Goal: Task Accomplishment & Management: Manage account settings

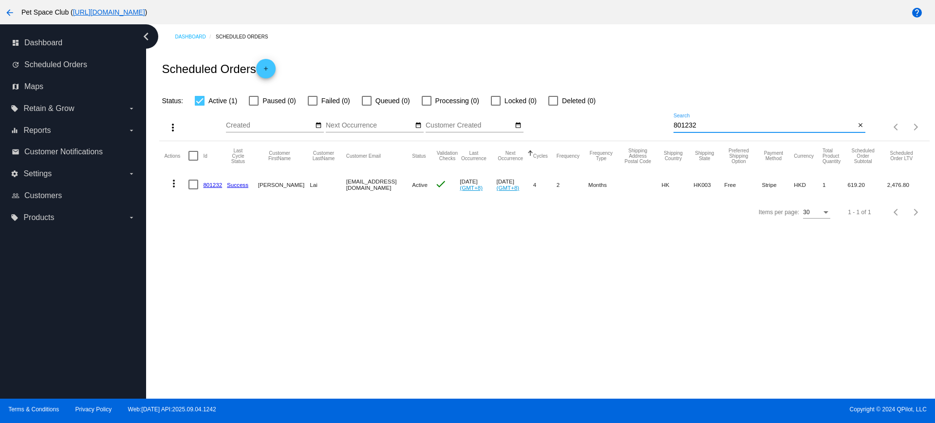
drag, startPoint x: 707, startPoint y: 125, endPoint x: 652, endPoint y: 123, distance: 55.6
click at [652, 123] on div "more_vert Sep Jan Feb Mar Apr 1" at bounding box center [544, 124] width 770 height 35
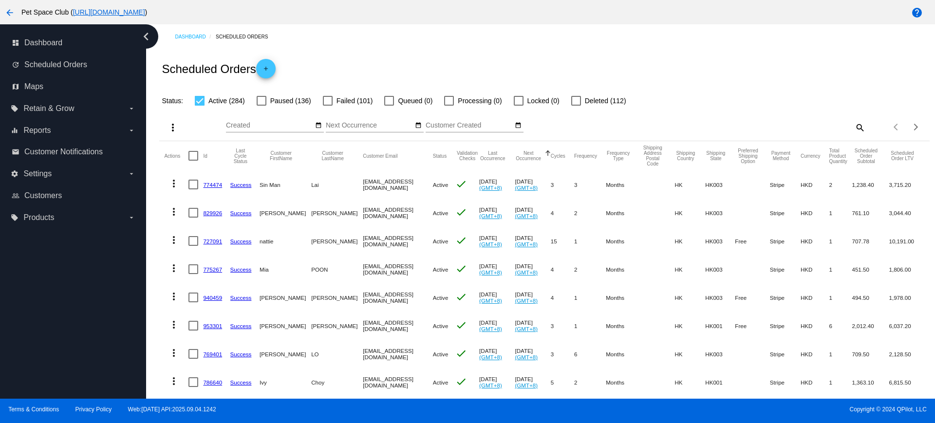
click at [854, 133] on mat-icon "search" at bounding box center [860, 127] width 12 height 15
click at [758, 124] on input "Search" at bounding box center [770, 126] width 192 height 8
paste input "kathyswlai@yahoo.com.hk"
type input "kathyswlai@yahoo.com.hk"
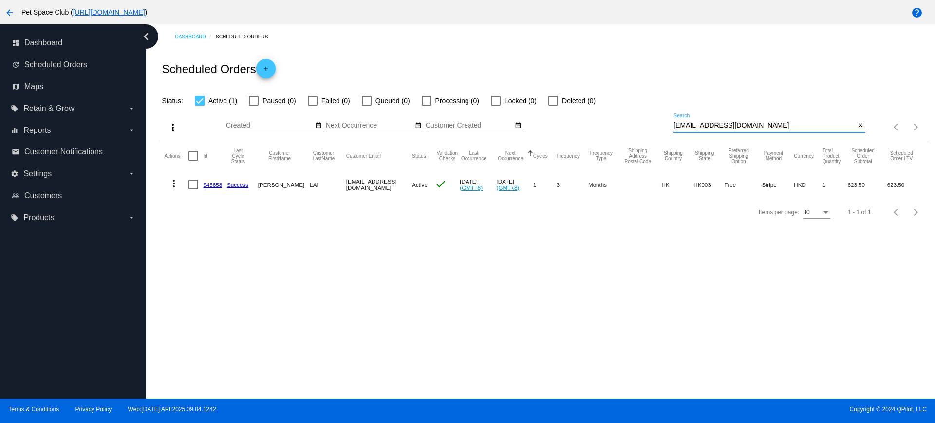
drag, startPoint x: 781, startPoint y: 127, endPoint x: 624, endPoint y: 123, distance: 156.9
click at [624, 123] on div "more_vert Sep Jan Feb Mar Apr 1" at bounding box center [544, 124] width 770 height 35
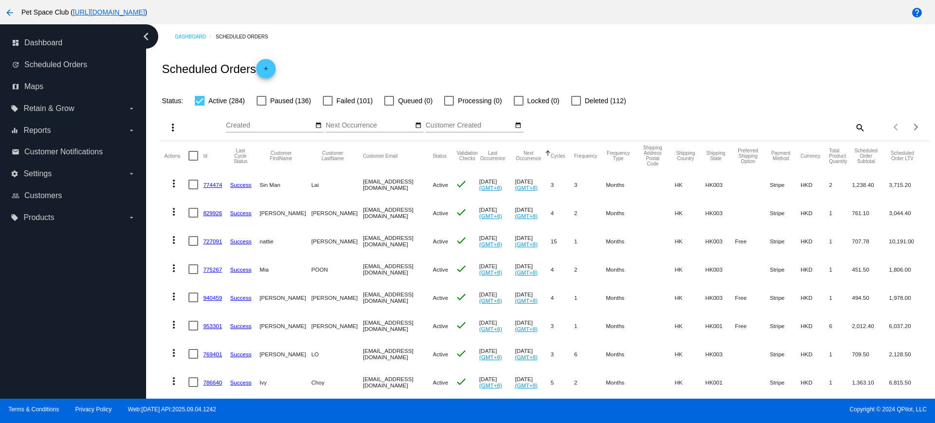
click at [854, 128] on mat-icon "search" at bounding box center [860, 127] width 12 height 15
click at [768, 126] on input "Search" at bounding box center [770, 126] width 192 height 8
paste input "kathyswlai@yahoo.com.hk"
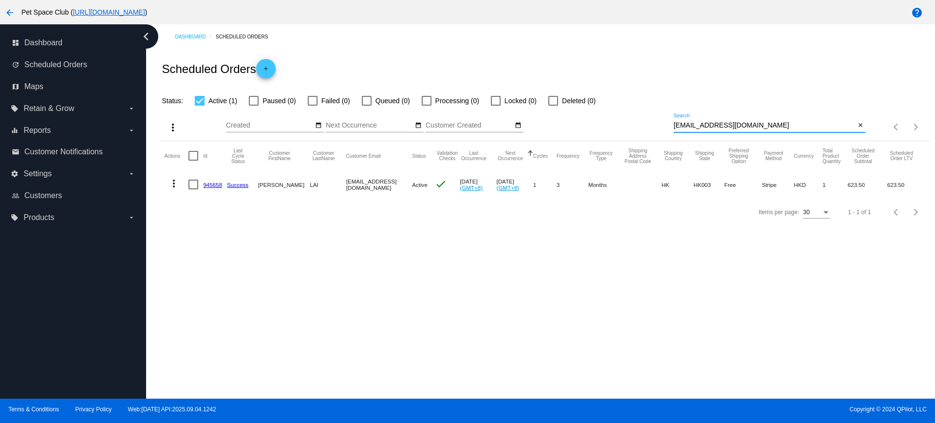
type input "kathyswlai@yahoo.com.hk"
drag, startPoint x: 210, startPoint y: 188, endPoint x: 208, endPoint y: 183, distance: 5.7
drag, startPoint x: 777, startPoint y: 128, endPoint x: 636, endPoint y: 121, distance: 141.4
click at [636, 121] on div "more_vert Sep Jan Feb Mar Apr 1" at bounding box center [544, 124] width 770 height 35
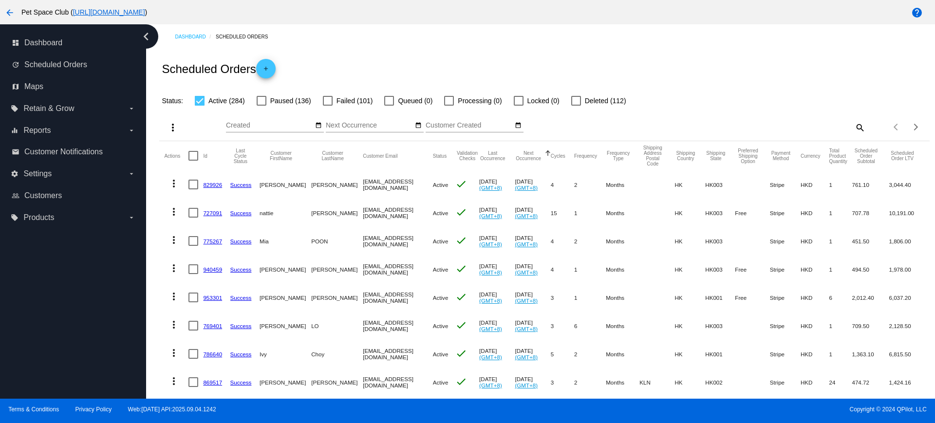
scroll to position [61, 0]
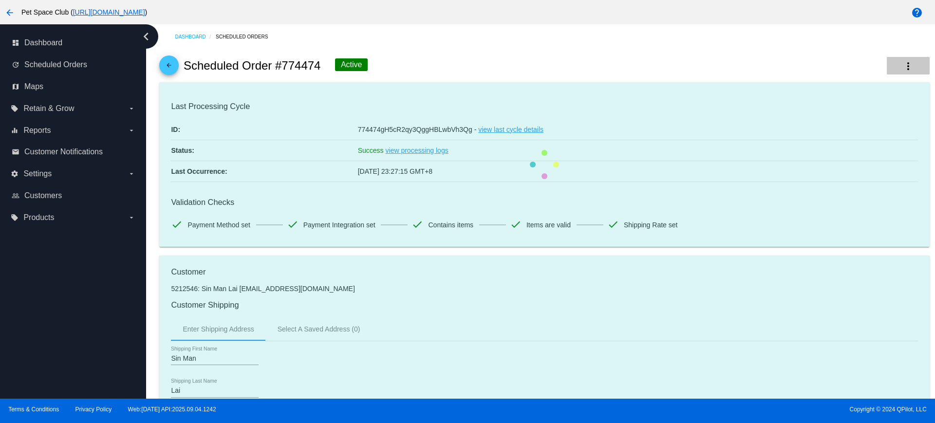
click at [904, 66] on mat-icon "more_vert" at bounding box center [908, 66] width 12 height 12
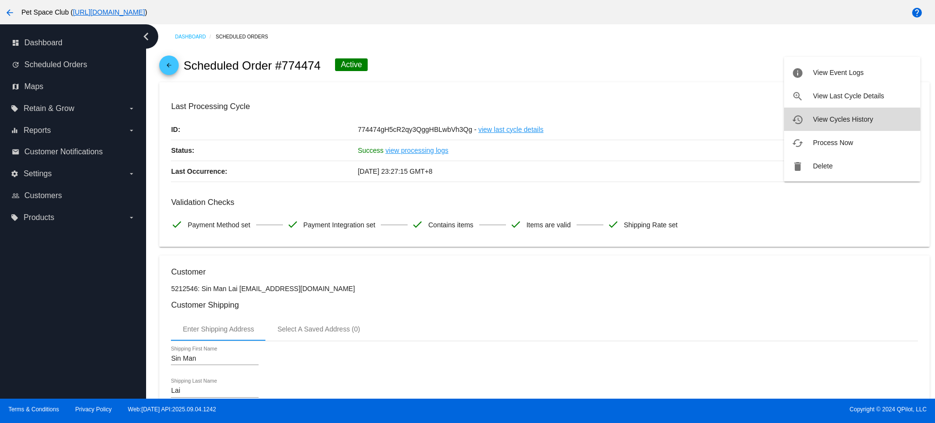
click at [831, 120] on span "View Cycles History" at bounding box center [843, 119] width 60 height 8
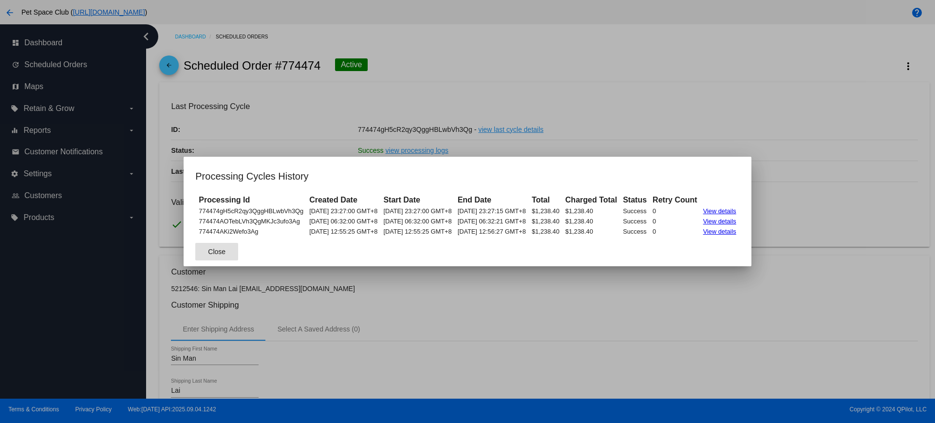
click at [208, 248] on span "Close" at bounding box center [217, 252] width 18 height 8
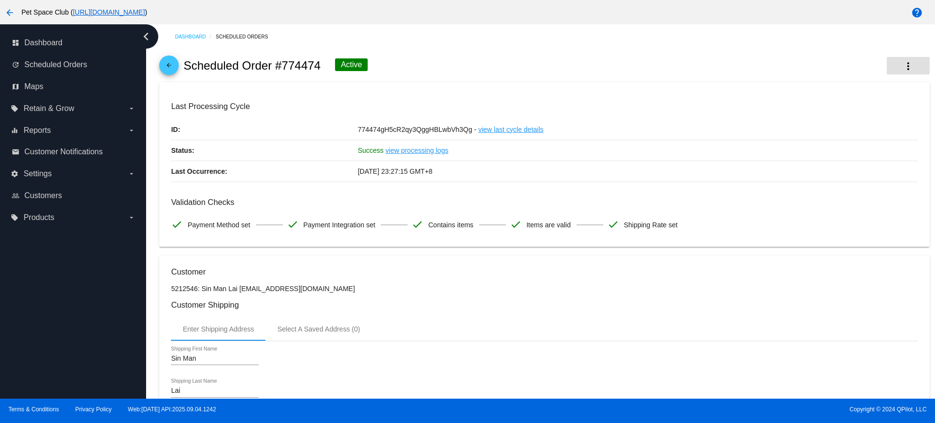
click at [902, 64] on mat-icon "more_vert" at bounding box center [908, 66] width 12 height 12
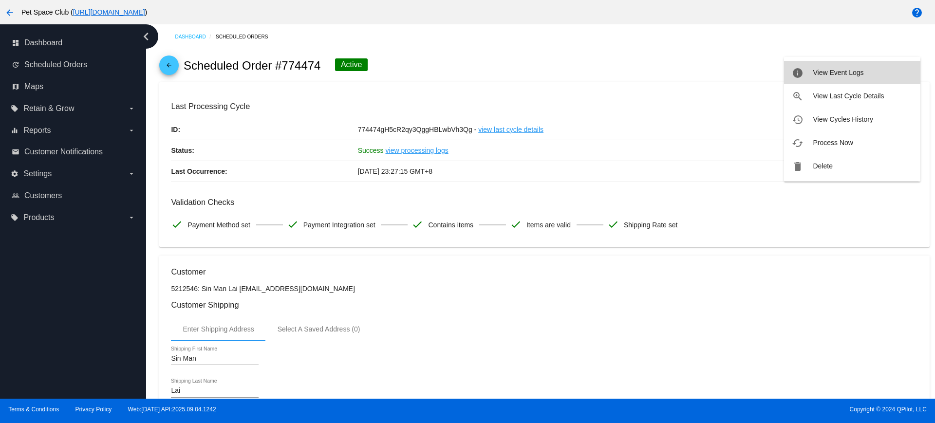
click at [863, 71] on span "View Event Logs" at bounding box center [838, 73] width 51 height 8
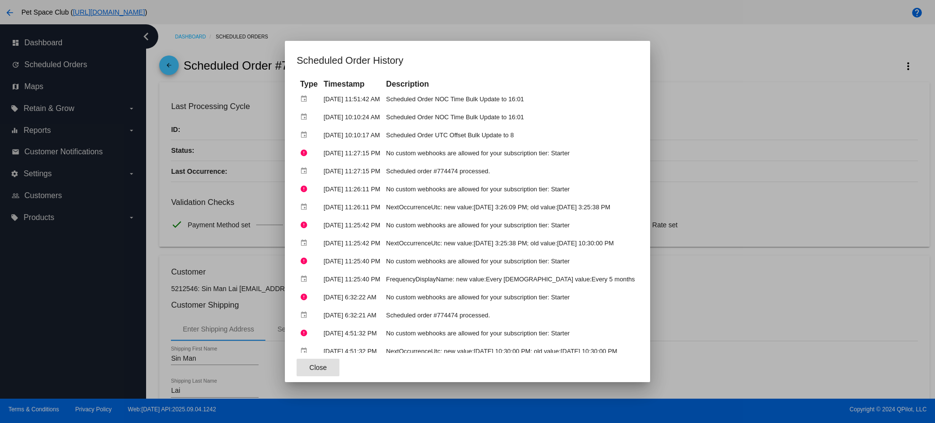
click at [309, 368] on span "Close" at bounding box center [318, 368] width 18 height 8
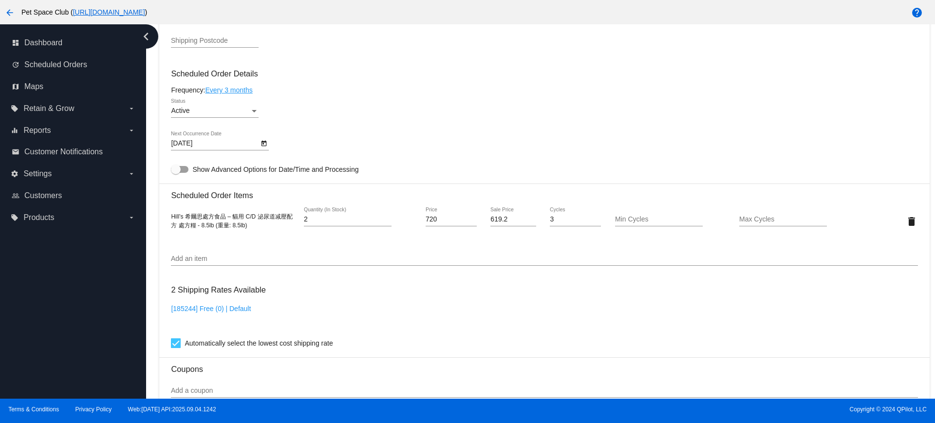
scroll to position [549, 0]
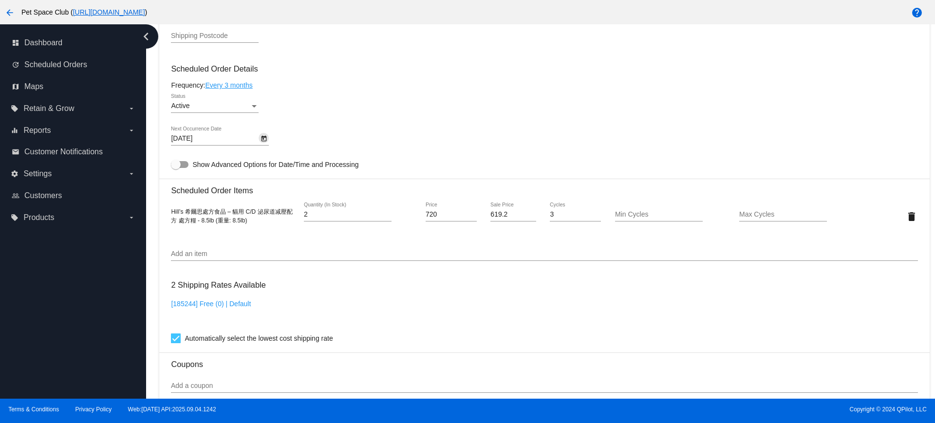
click at [262, 134] on icon "Open calendar" at bounding box center [264, 139] width 7 height 12
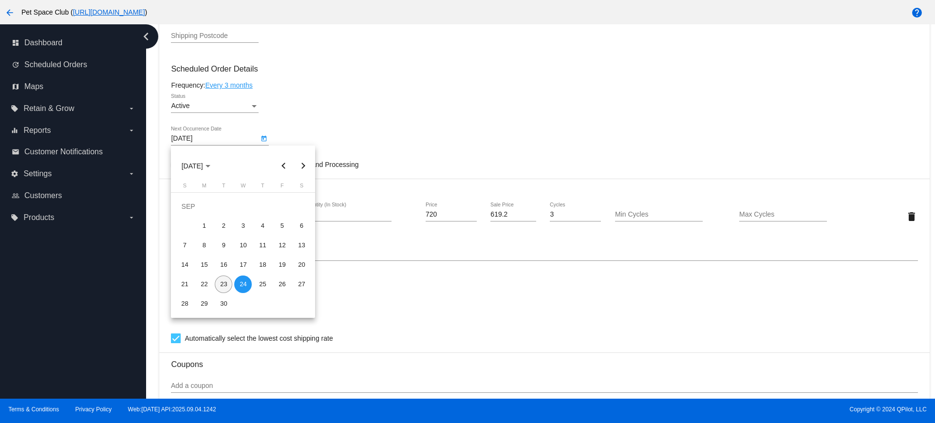
click at [222, 285] on div "23" at bounding box center [224, 285] width 18 height 18
type input "9/23/2025"
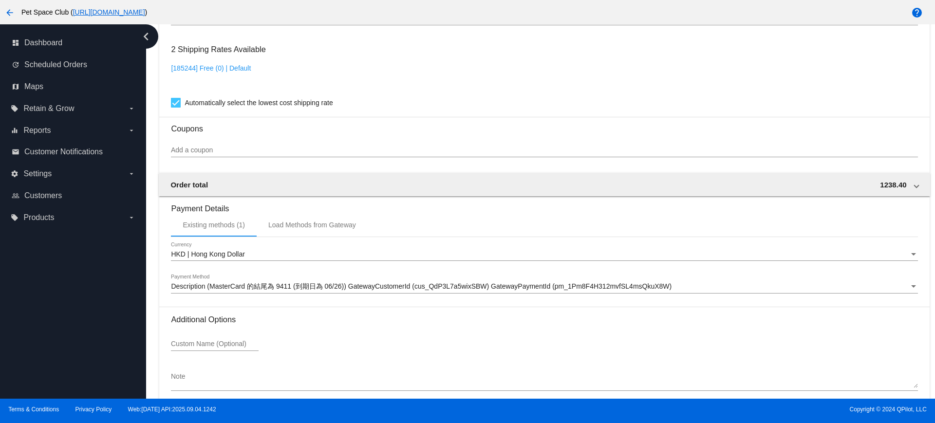
scroll to position [831, 0]
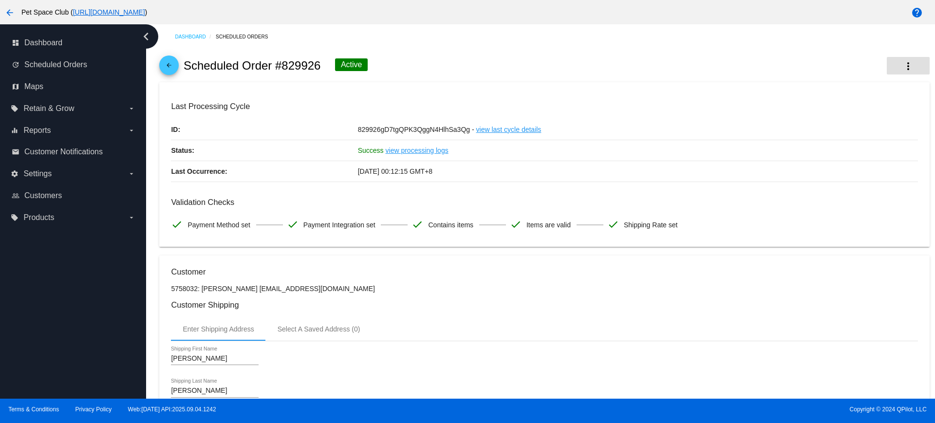
click at [902, 66] on mat-icon "more_vert" at bounding box center [908, 66] width 12 height 12
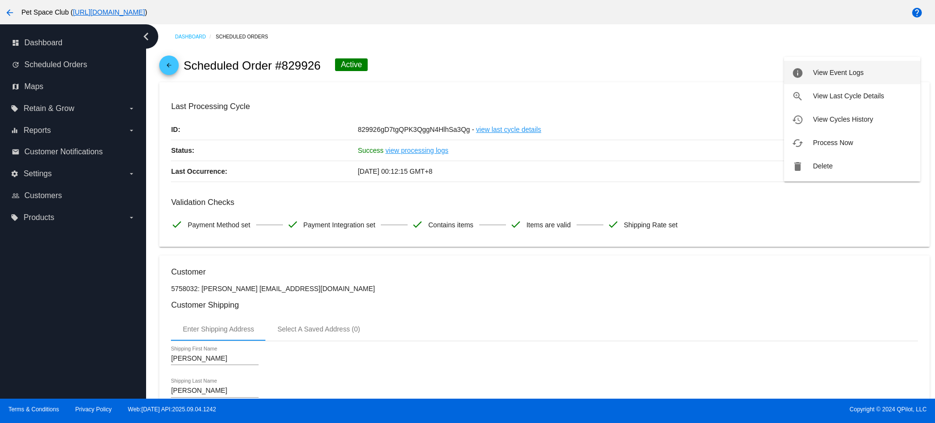
click at [830, 76] on button "info View Event Logs" at bounding box center [852, 72] width 136 height 23
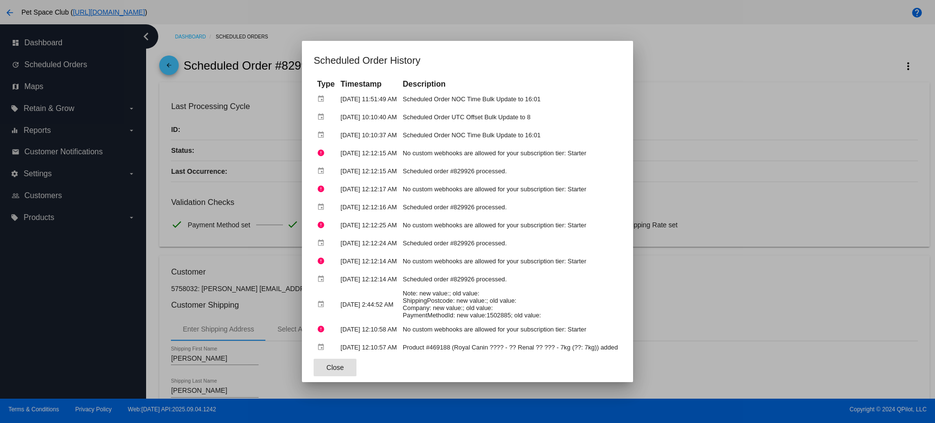
click at [314, 369] on button "Close" at bounding box center [335, 368] width 43 height 18
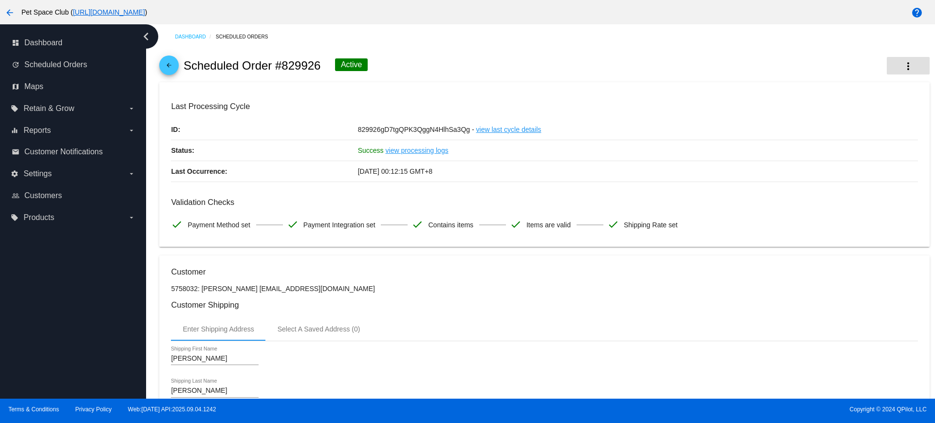
click at [902, 68] on mat-icon "more_vert" at bounding box center [908, 66] width 12 height 12
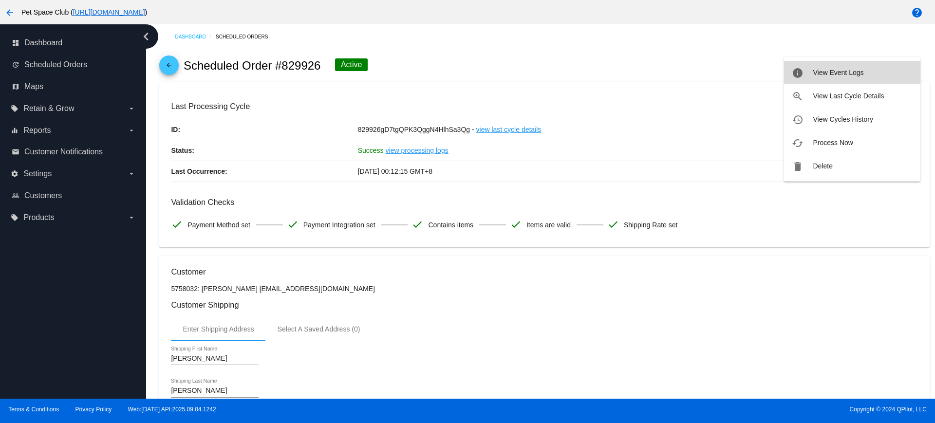
click at [833, 72] on span "View Event Logs" at bounding box center [838, 73] width 51 height 8
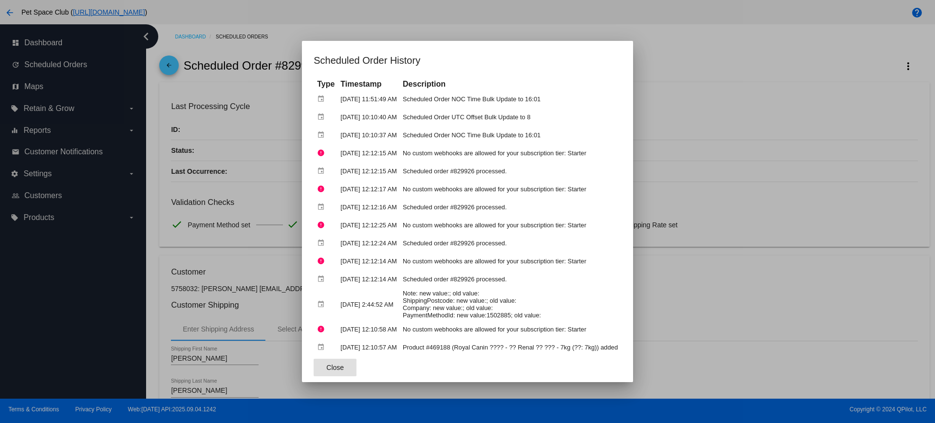
click at [695, 80] on div at bounding box center [467, 211] width 935 height 423
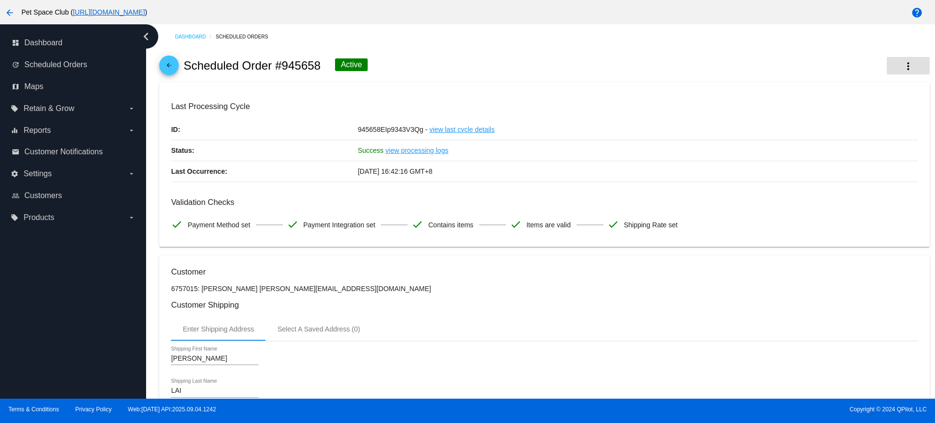
click at [904, 66] on mat-icon "more_vert" at bounding box center [908, 66] width 12 height 12
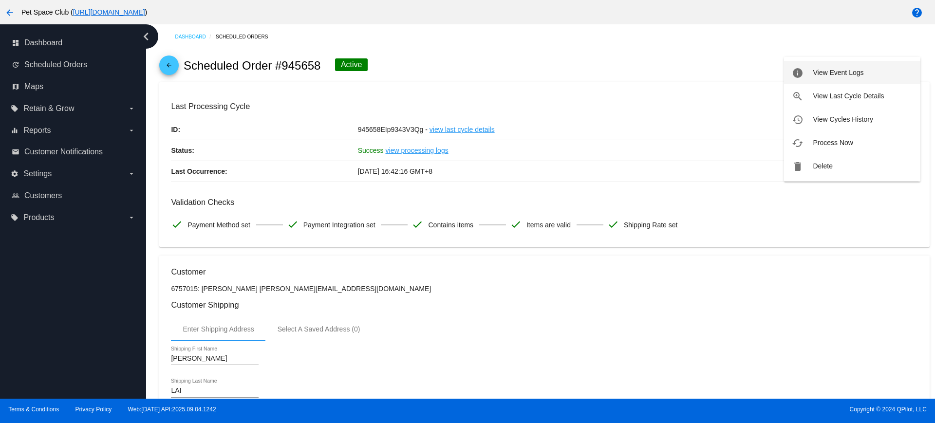
click at [854, 72] on span "View Event Logs" at bounding box center [838, 73] width 51 height 8
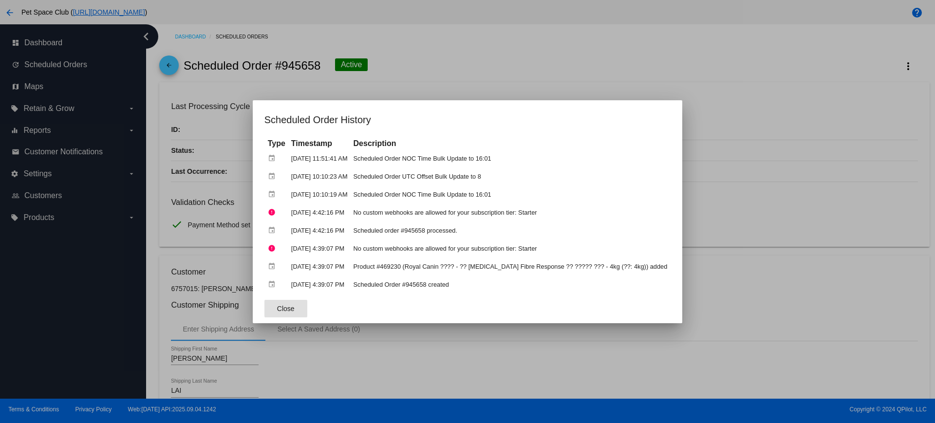
click at [720, 128] on div at bounding box center [467, 211] width 935 height 423
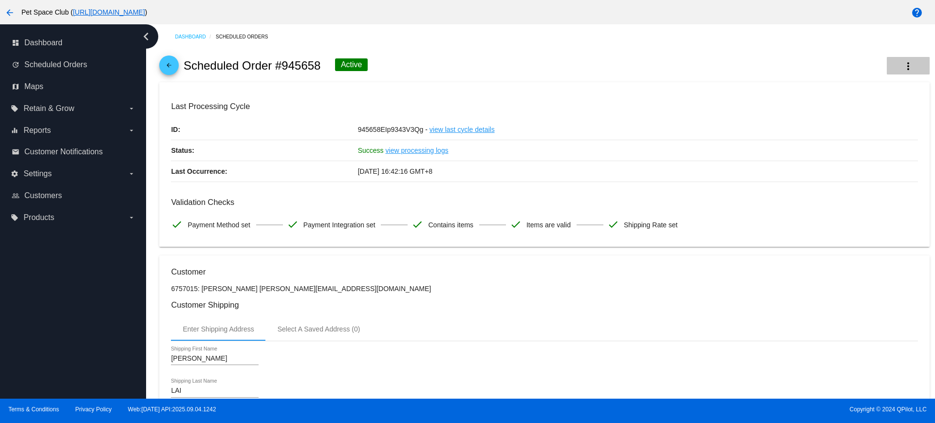
click at [902, 65] on mat-icon "more_vert" at bounding box center [908, 66] width 12 height 12
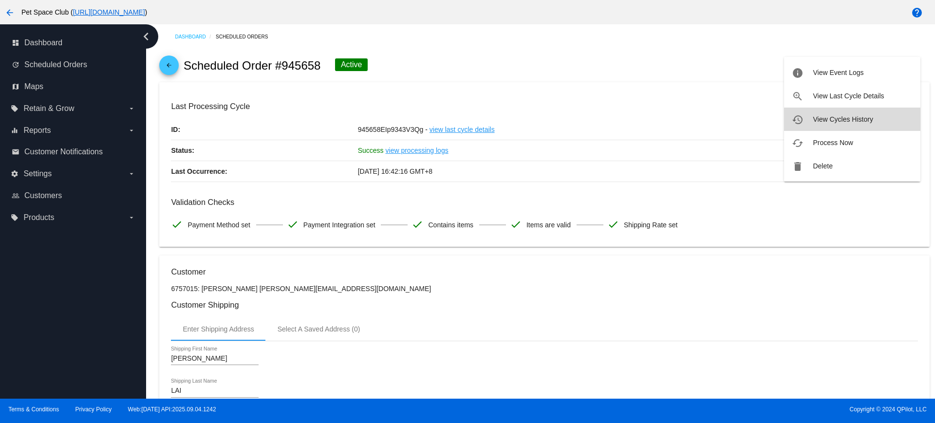
click at [827, 125] on button "history View Cycles History" at bounding box center [852, 119] width 136 height 23
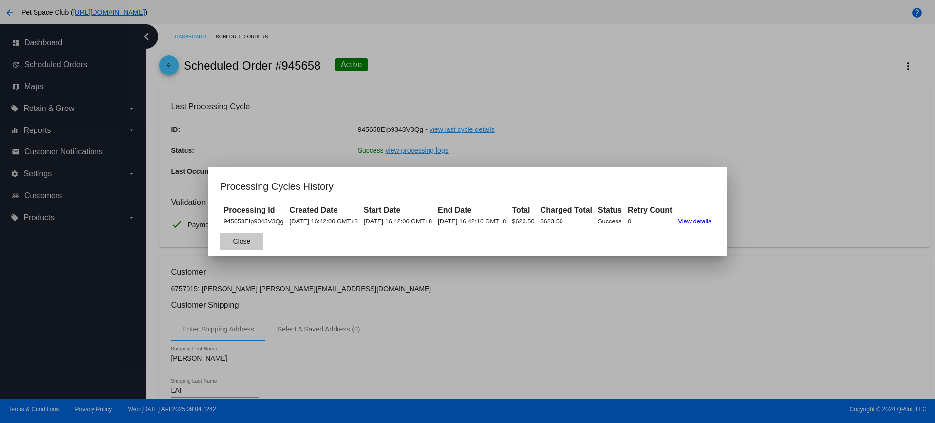
click at [233, 244] on button "Close" at bounding box center [241, 242] width 43 height 18
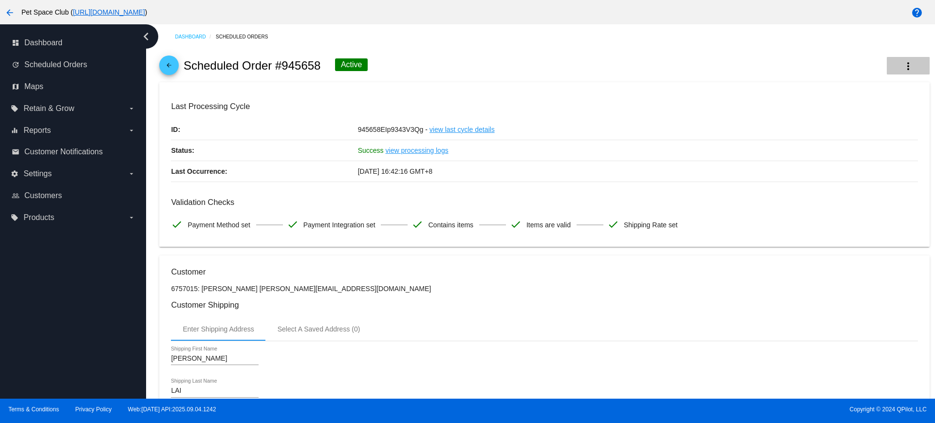
click at [902, 62] on mat-icon "more_vert" at bounding box center [908, 66] width 12 height 12
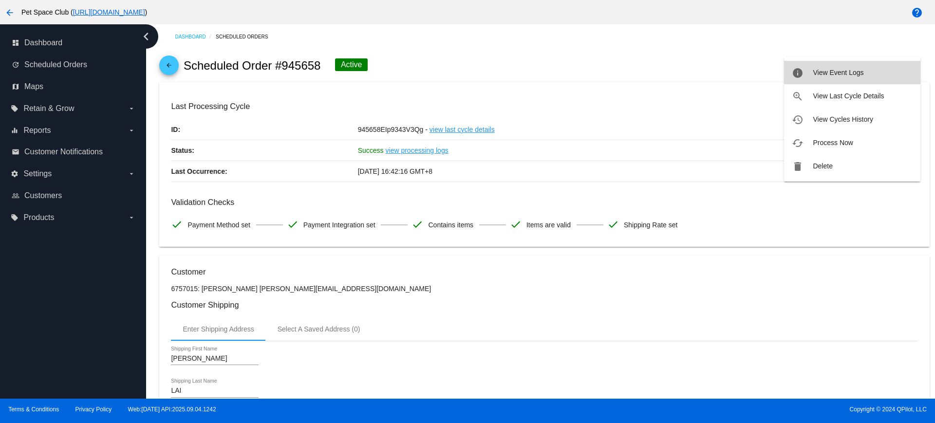
click at [856, 73] on span "View Event Logs" at bounding box center [838, 73] width 51 height 8
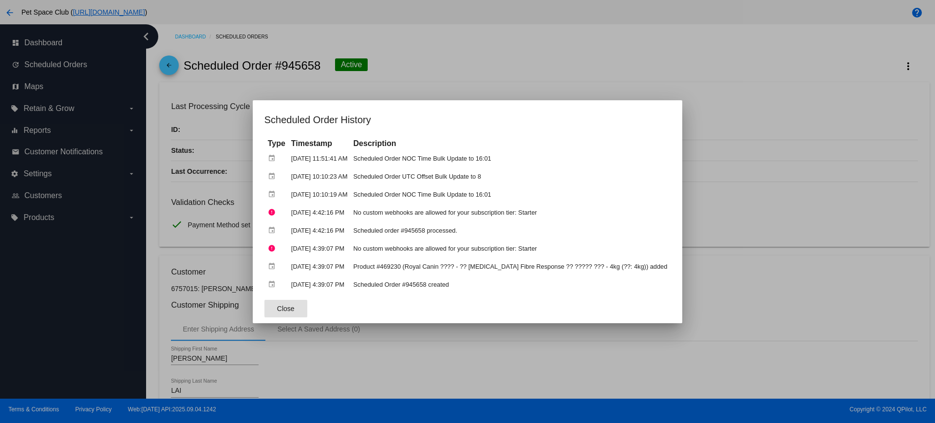
click at [286, 305] on span "Close" at bounding box center [286, 309] width 18 height 8
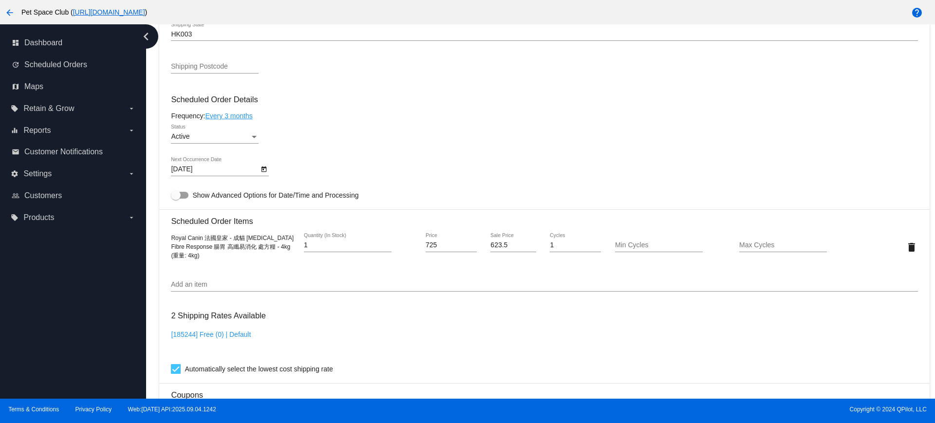
scroll to position [548, 0]
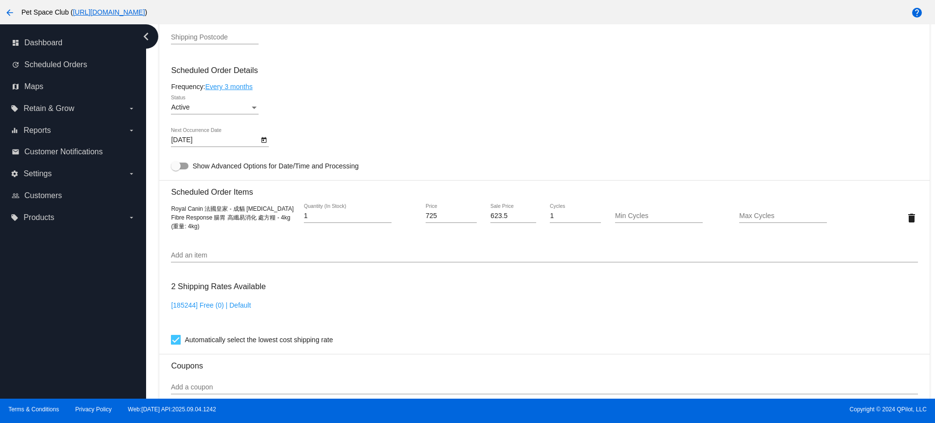
click at [203, 252] on input "Add an item" at bounding box center [544, 256] width 747 height 8
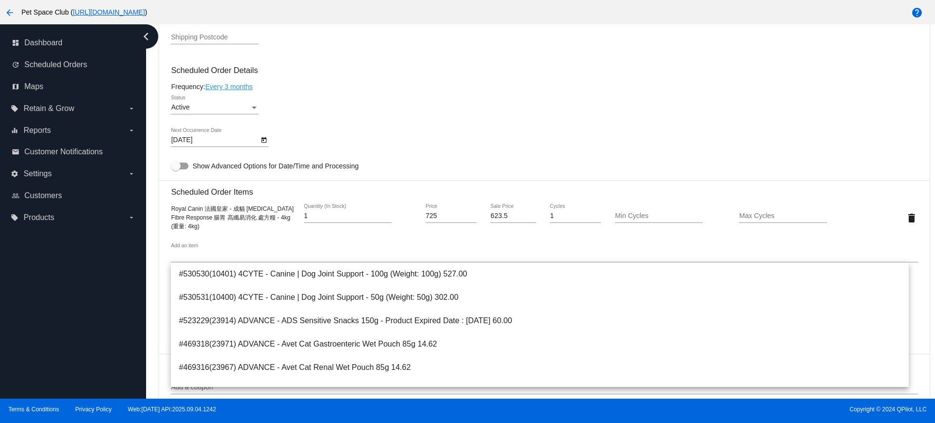
click at [109, 309] on div "dashboard Dashboard update Scheduled Orders map Maps local_offer Retain & Grow …" at bounding box center [73, 211] width 146 height 375
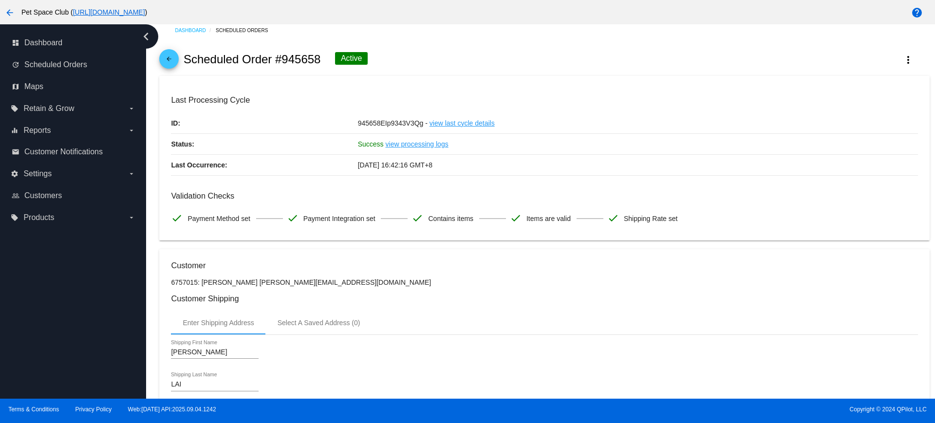
scroll to position [0, 0]
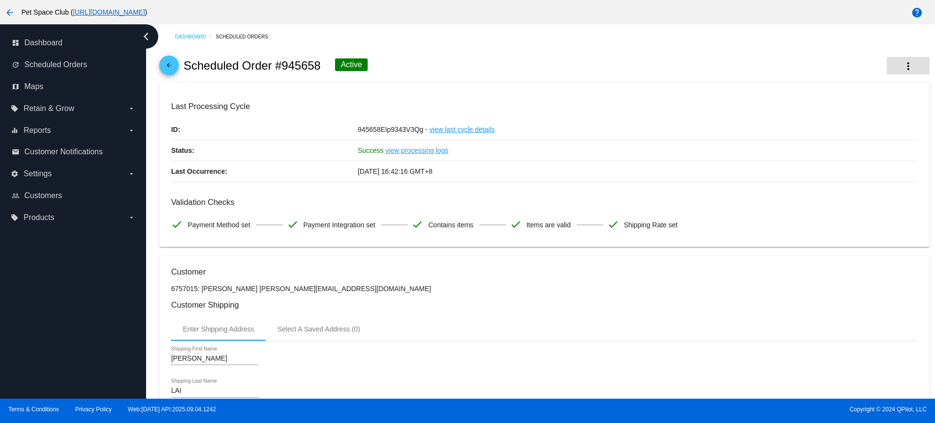
click at [902, 70] on mat-icon "more_vert" at bounding box center [908, 66] width 12 height 12
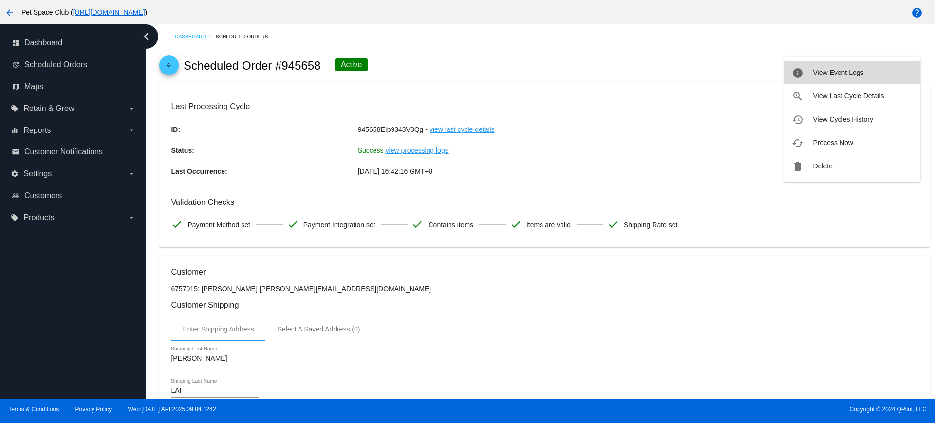
click at [837, 69] on span "View Event Logs" at bounding box center [838, 73] width 51 height 8
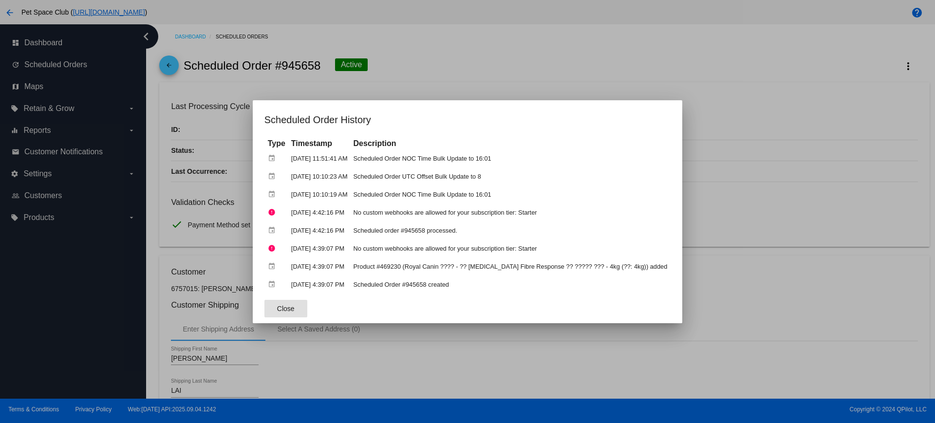
click at [733, 91] on div at bounding box center [467, 211] width 935 height 423
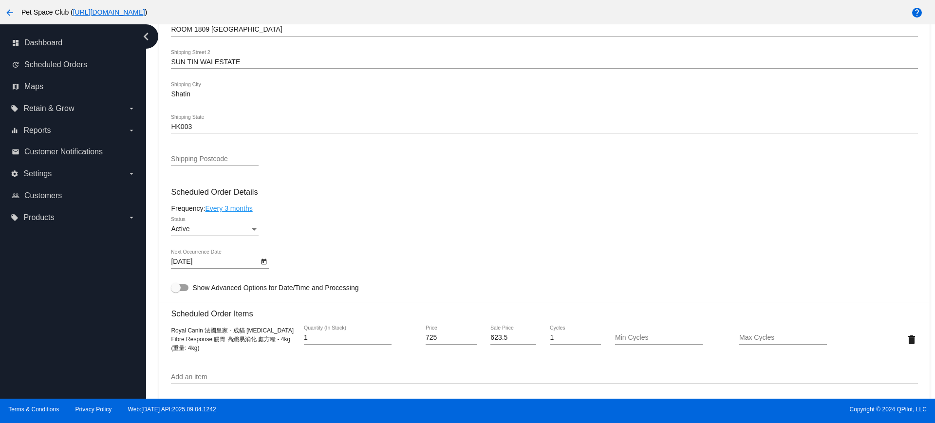
scroll to position [487, 0]
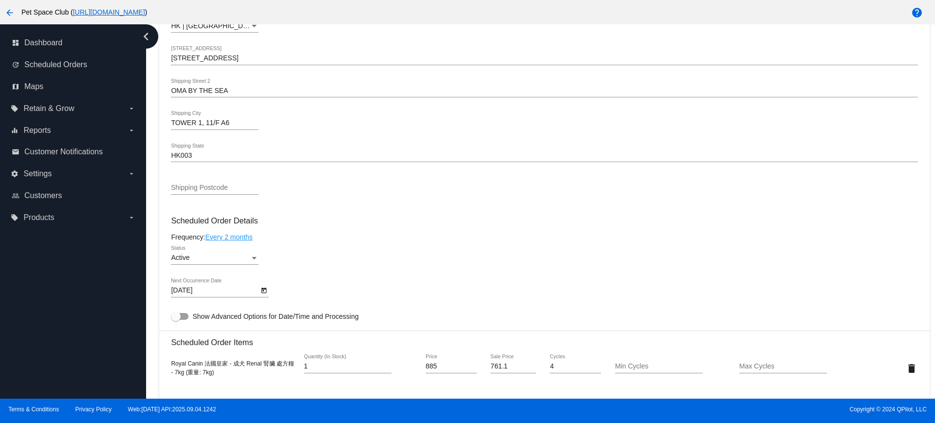
scroll to position [426, 0]
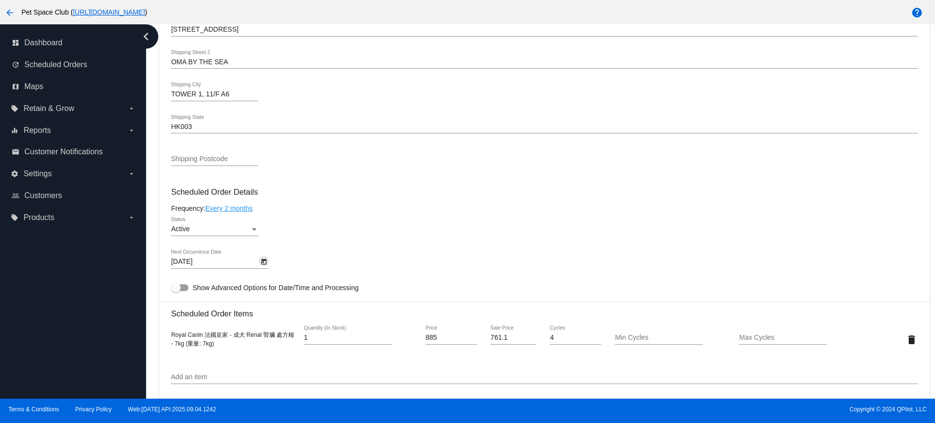
click at [267, 255] on div "9/24/2025 Next Occurrence Date" at bounding box center [220, 259] width 98 height 19
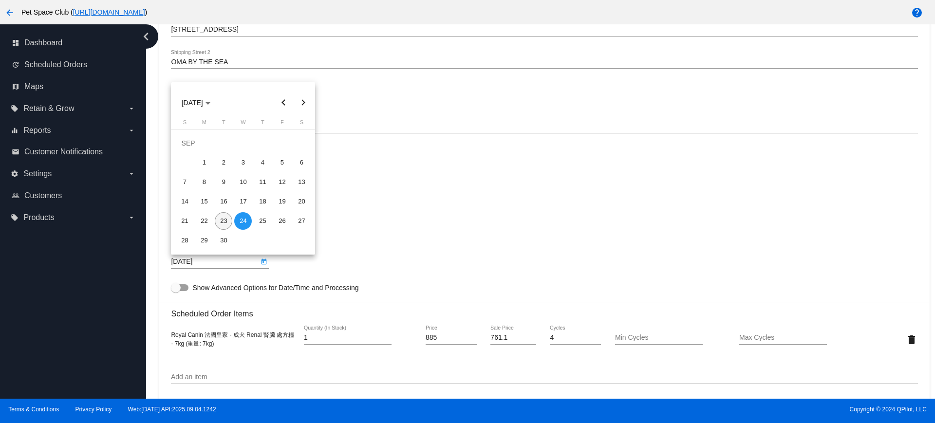
click at [218, 220] on div "23" at bounding box center [224, 221] width 18 height 18
type input "[DATE]"
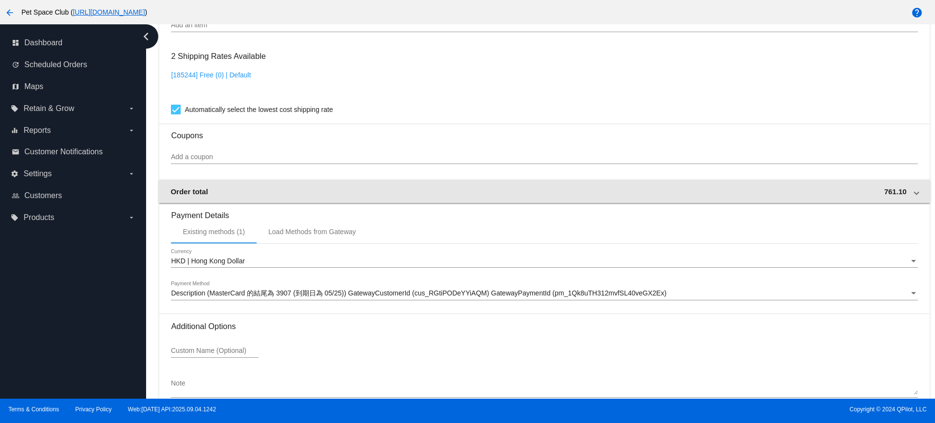
scroll to position [831, 0]
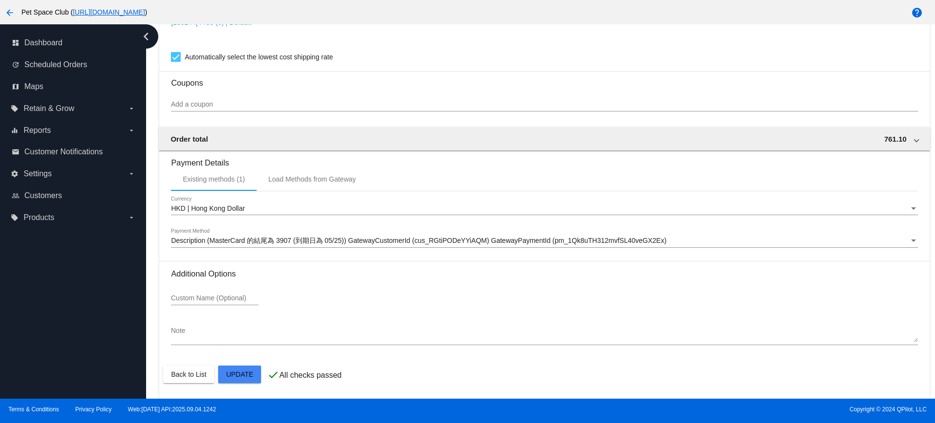
drag, startPoint x: 239, startPoint y: 371, endPoint x: 239, endPoint y: 365, distance: 5.4
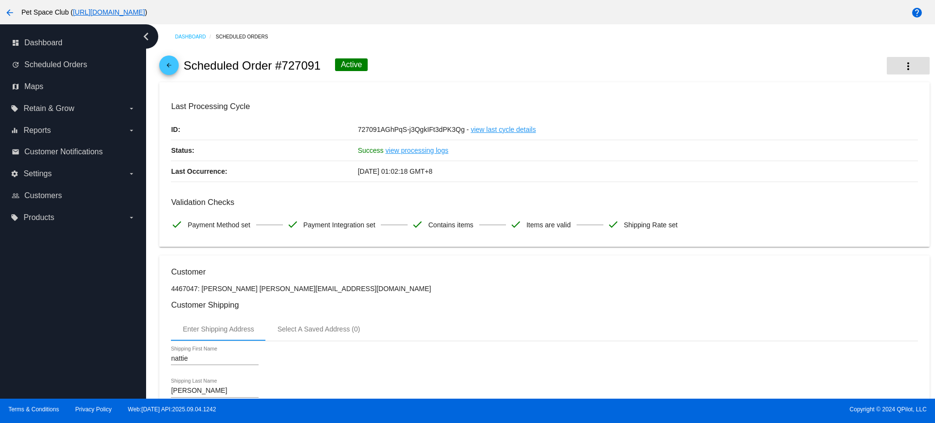
click at [902, 71] on mat-icon "more_vert" at bounding box center [908, 66] width 12 height 12
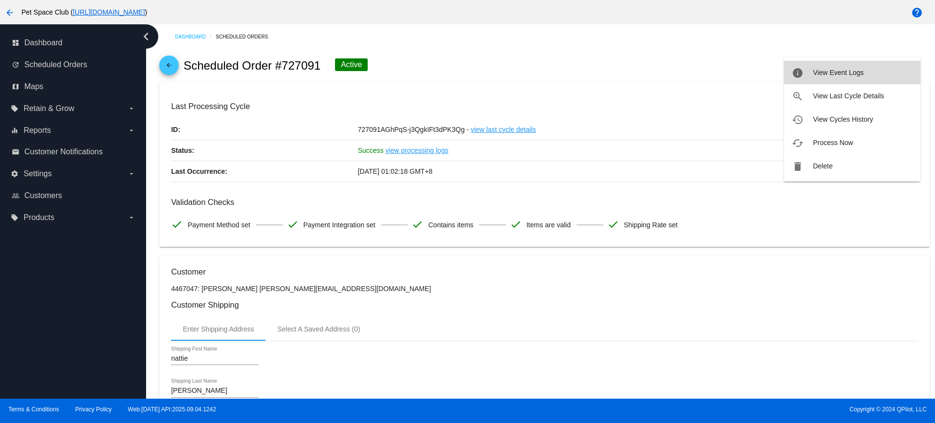
click at [825, 79] on button "info View Event Logs" at bounding box center [852, 72] width 136 height 23
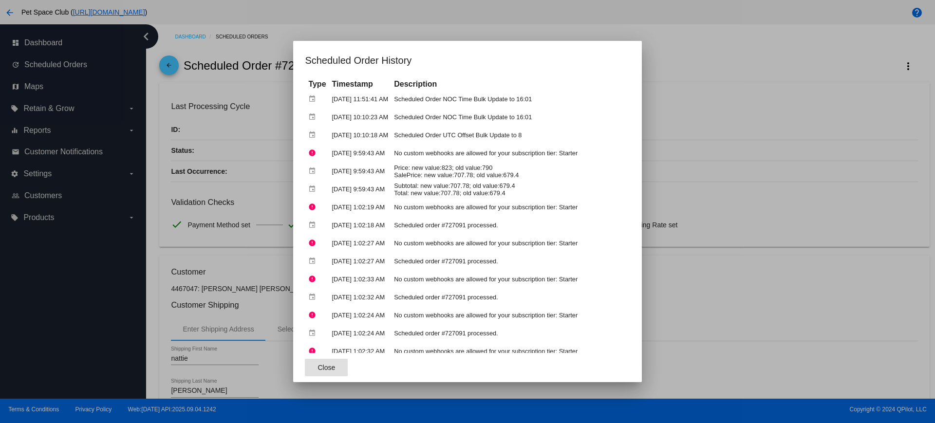
click at [781, 127] on div at bounding box center [467, 211] width 935 height 423
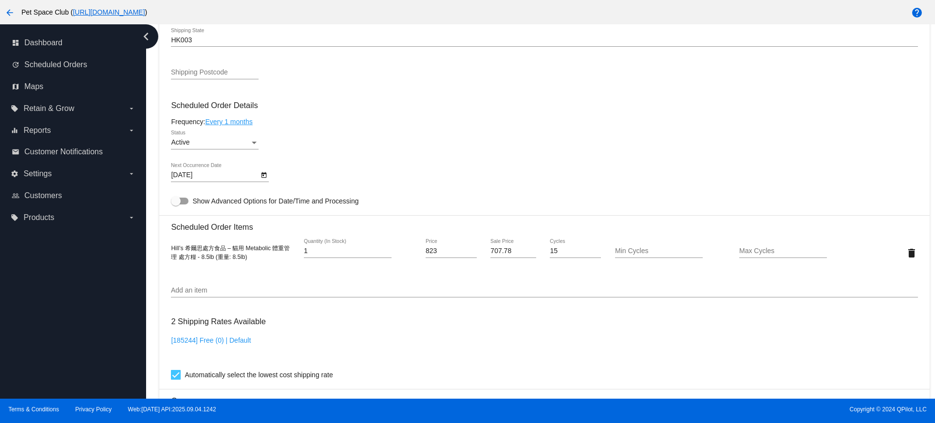
scroll to position [548, 0]
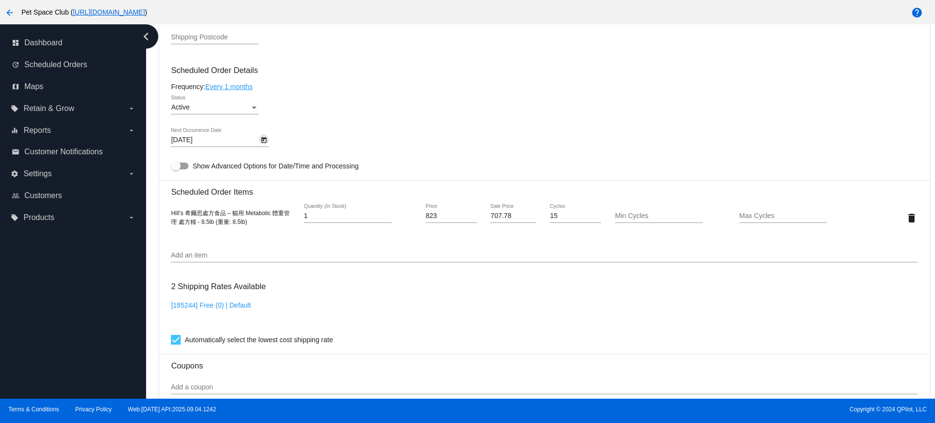
click at [262, 141] on icon "Open calendar" at bounding box center [264, 140] width 7 height 12
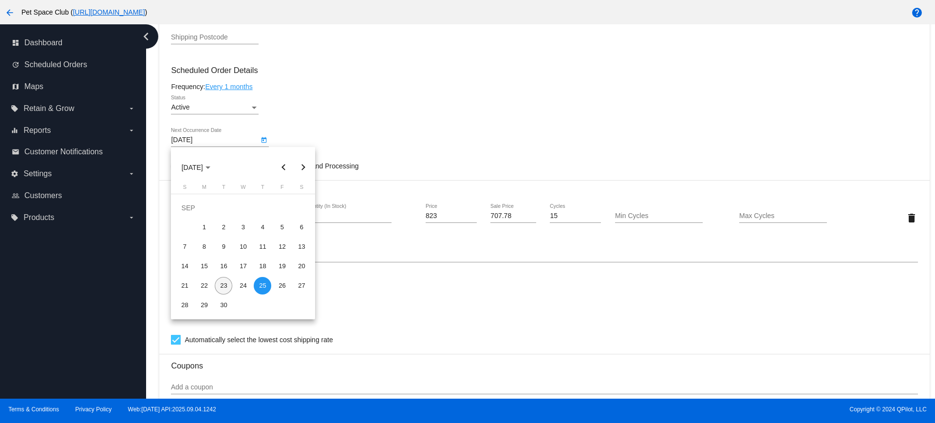
click at [219, 287] on div "23" at bounding box center [224, 286] width 18 height 18
type input "[DATE]"
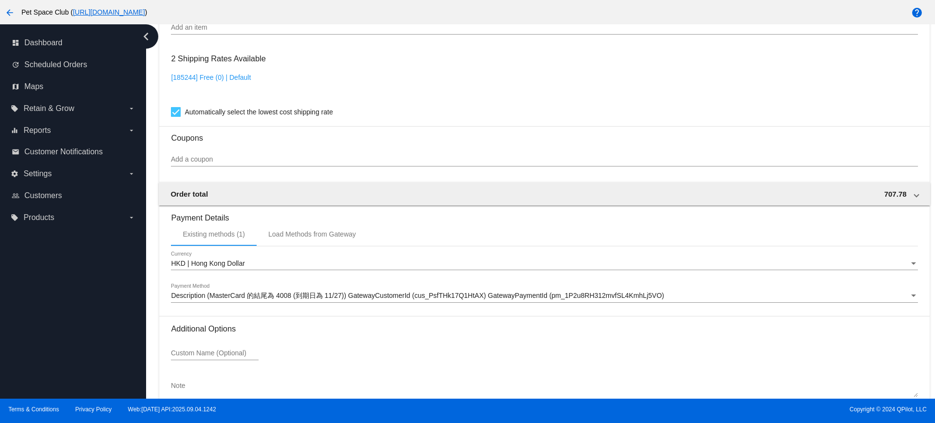
scroll to position [831, 0]
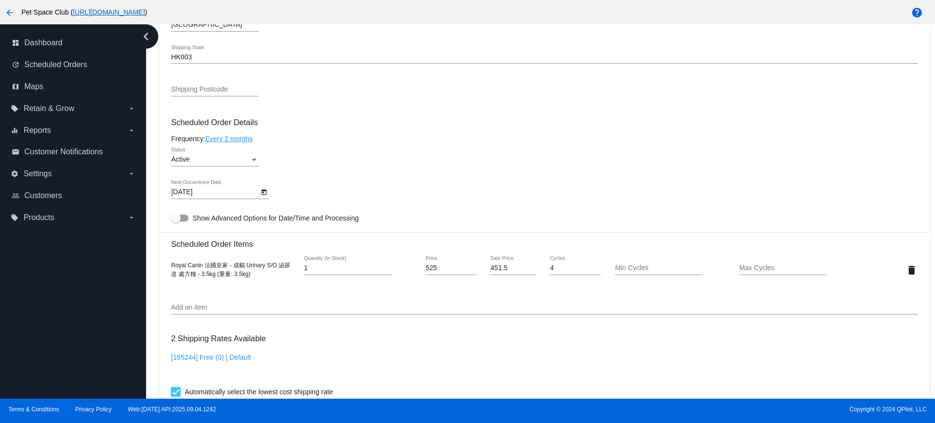
scroll to position [548, 0]
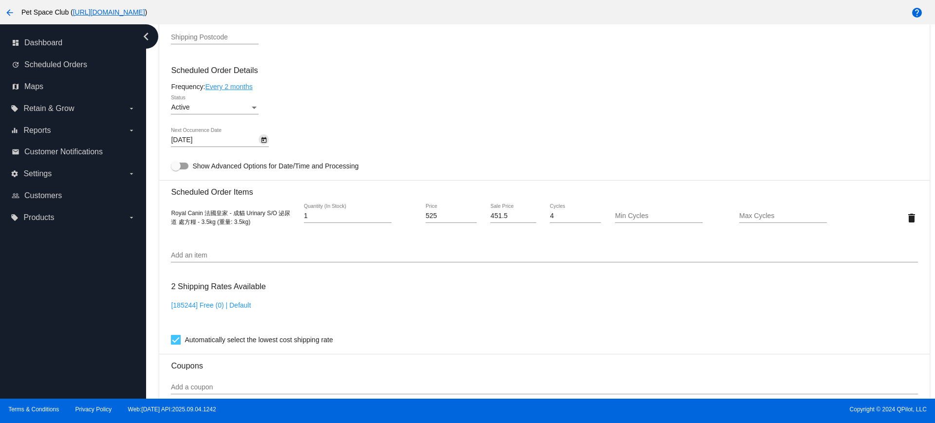
click at [262, 141] on icon "Open calendar" at bounding box center [264, 140] width 7 height 12
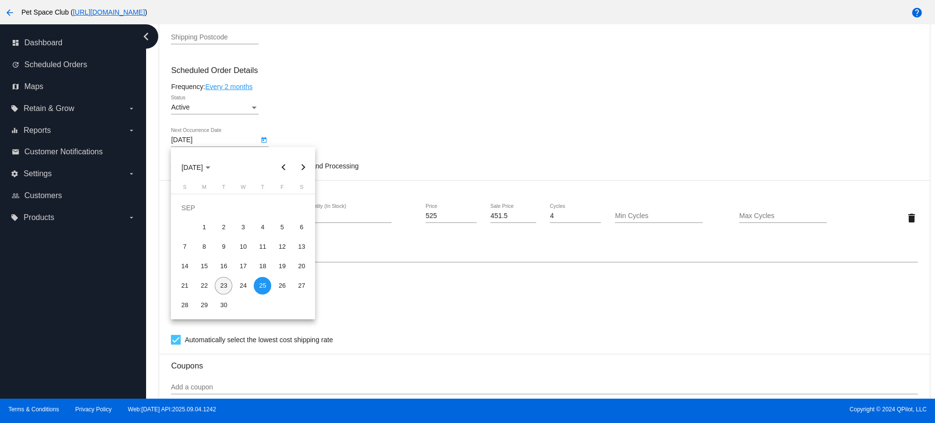
click at [223, 285] on div "23" at bounding box center [224, 286] width 18 height 18
type input "[DATE]"
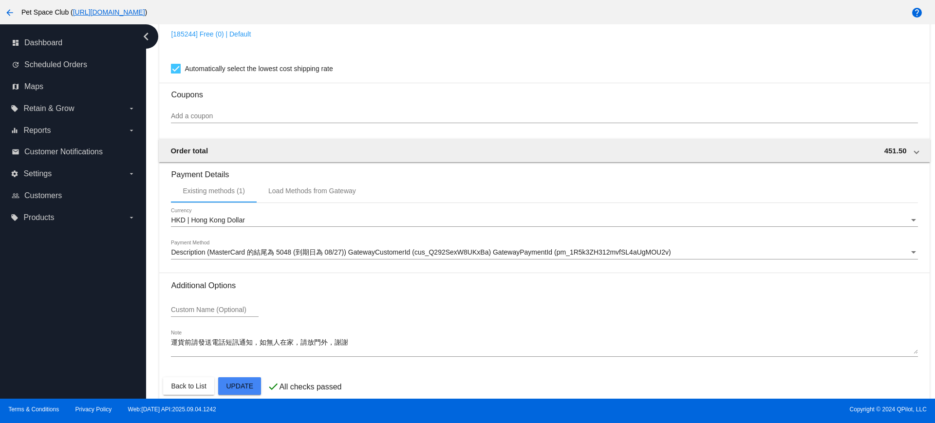
scroll to position [831, 0]
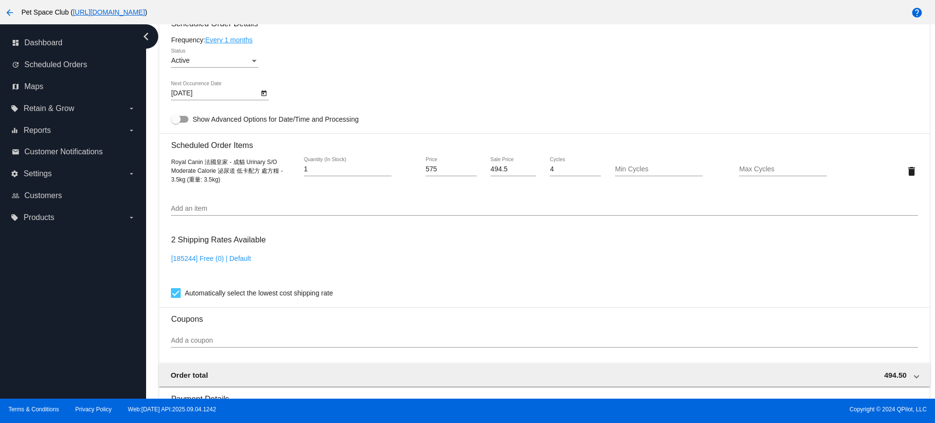
scroll to position [609, 0]
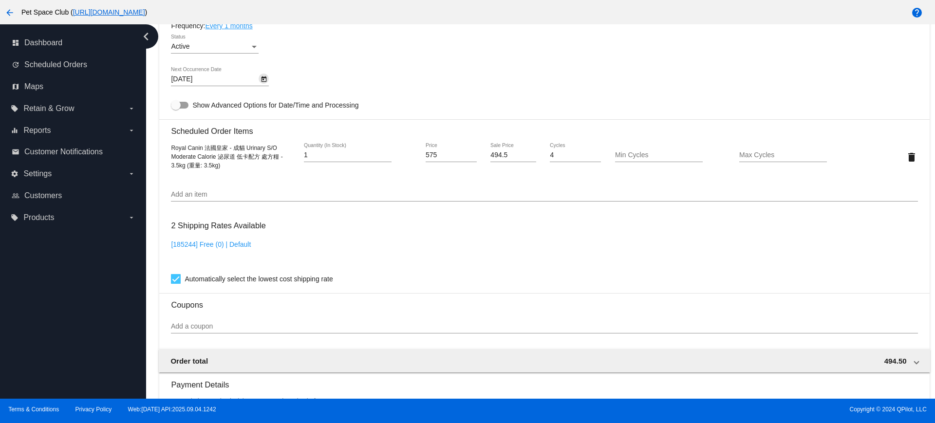
click at [267, 81] on button "Open calendar" at bounding box center [264, 79] width 10 height 10
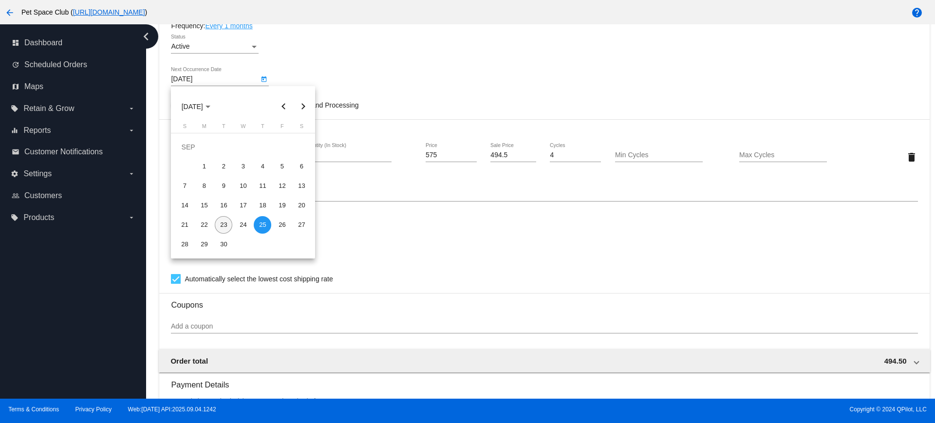
click at [223, 224] on div "23" at bounding box center [224, 225] width 18 height 18
type input "[DATE]"
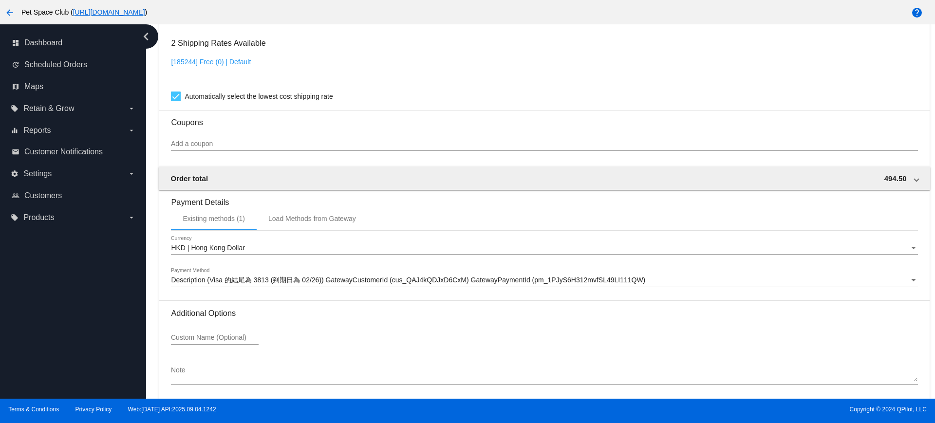
scroll to position [831, 0]
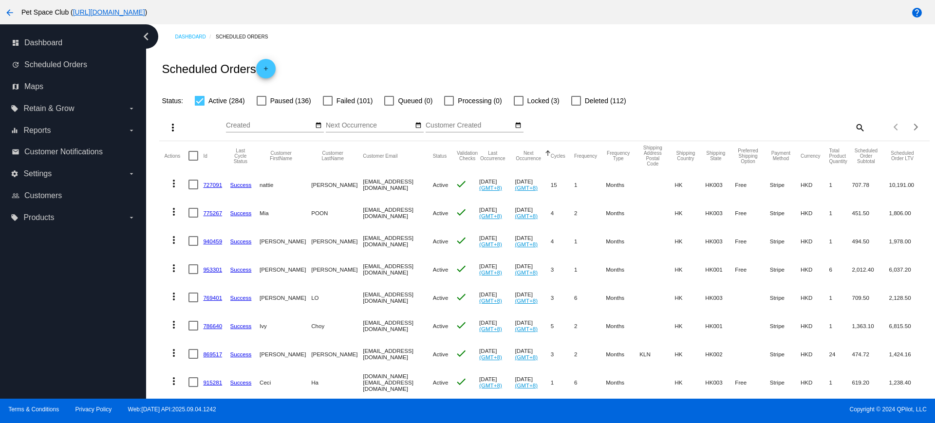
click at [854, 125] on mat-icon "search" at bounding box center [860, 127] width 12 height 15
click at [748, 123] on input "Search" at bounding box center [770, 126] width 192 height 8
paste input "cheriiez@yahoo.com.hk"
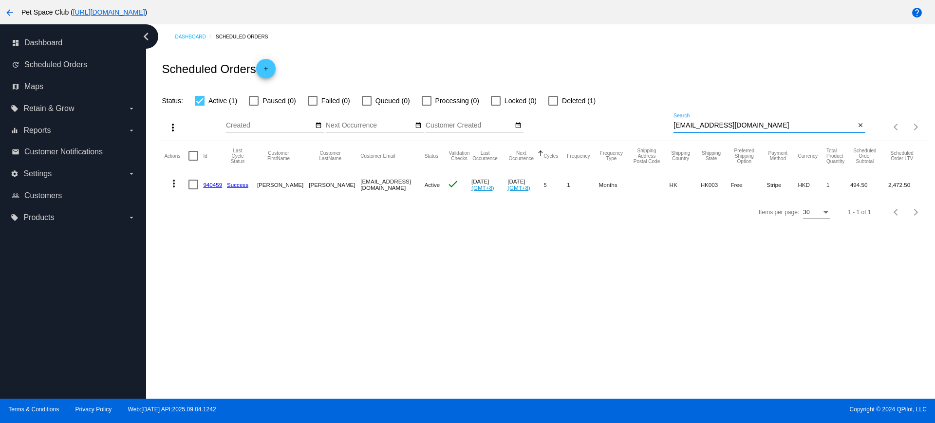
type input "cheriiez@yahoo.com.hk"
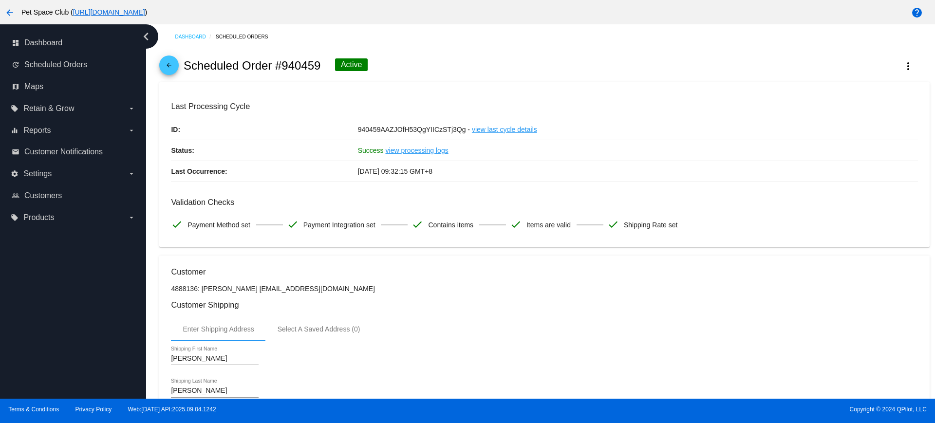
drag, startPoint x: 323, startPoint y: 64, endPoint x: 278, endPoint y: 69, distance: 45.5
click at [278, 67] on div "arrow_back Scheduled Order #940459 Active more_vert" at bounding box center [544, 65] width 770 height 33
copy h2 "#940459"
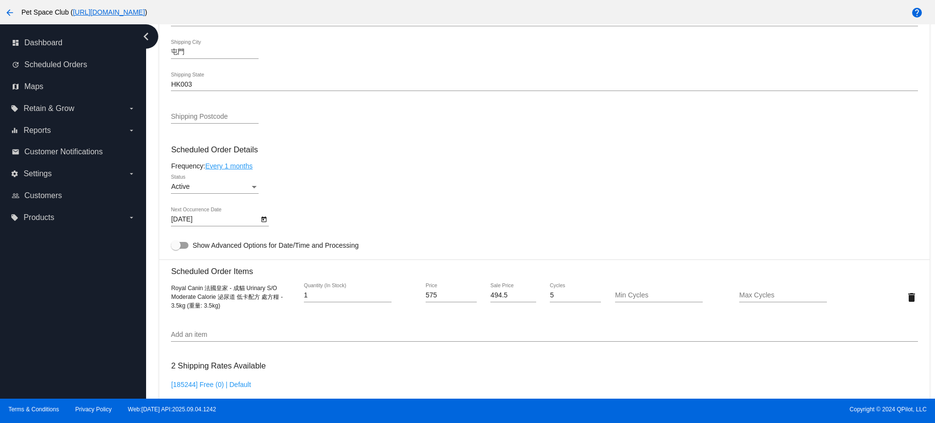
scroll to position [487, 0]
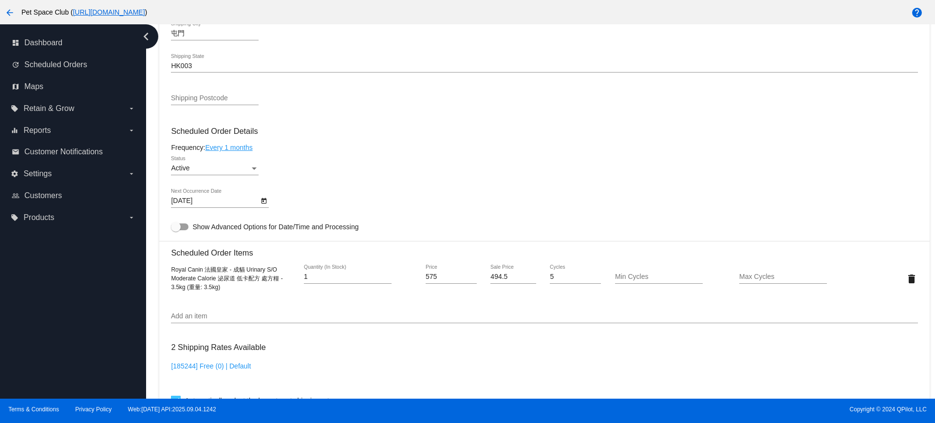
click at [251, 147] on link "Every 1 months" at bounding box center [228, 148] width 47 height 8
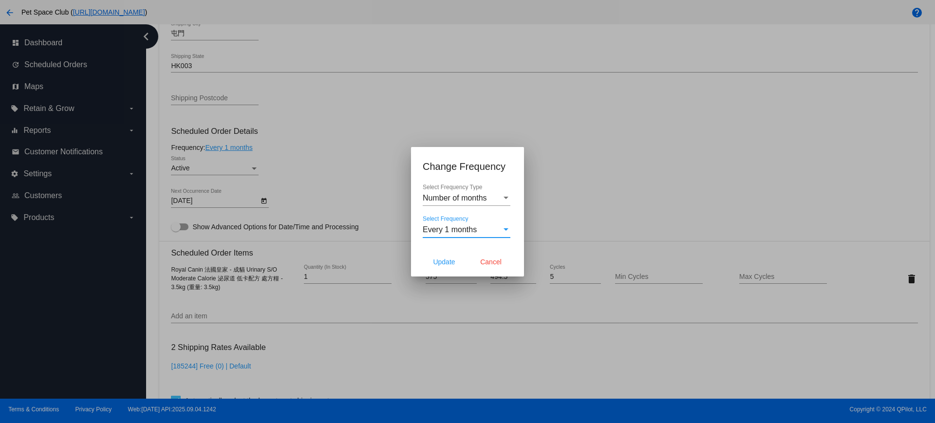
click at [499, 230] on div "Every 1 months" at bounding box center [462, 229] width 79 height 9
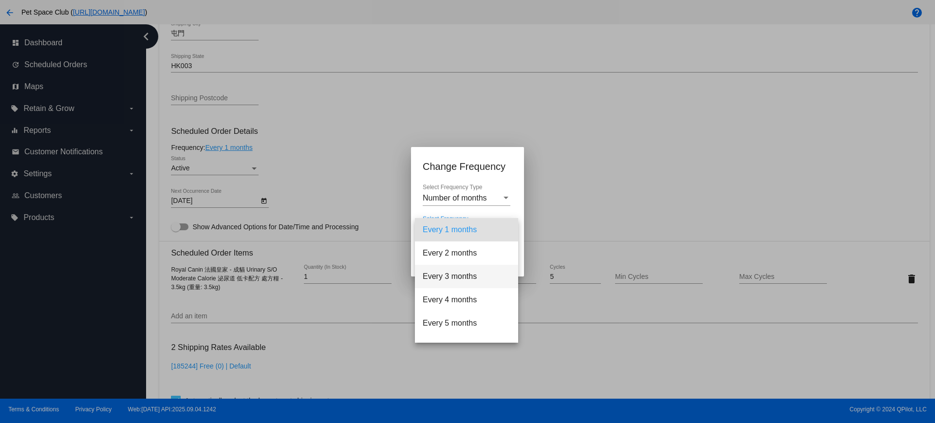
click at [451, 274] on span "Every 3 months" at bounding box center [467, 276] width 88 height 23
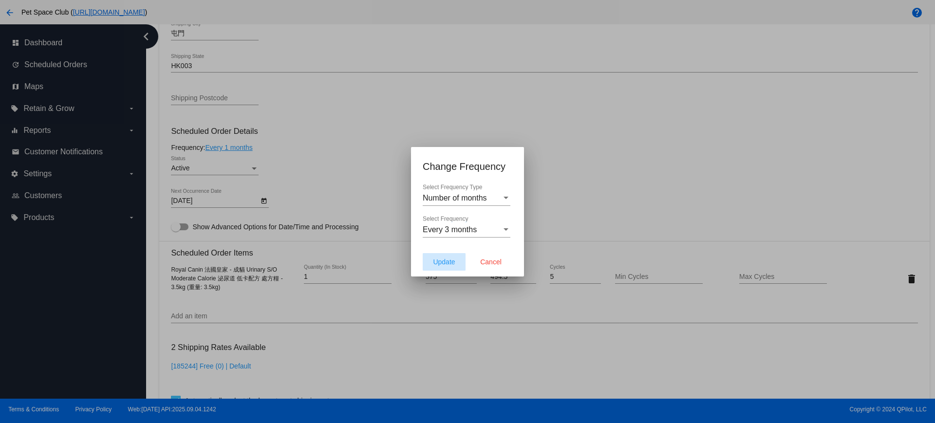
click at [447, 262] on span "Update" at bounding box center [444, 262] width 22 height 8
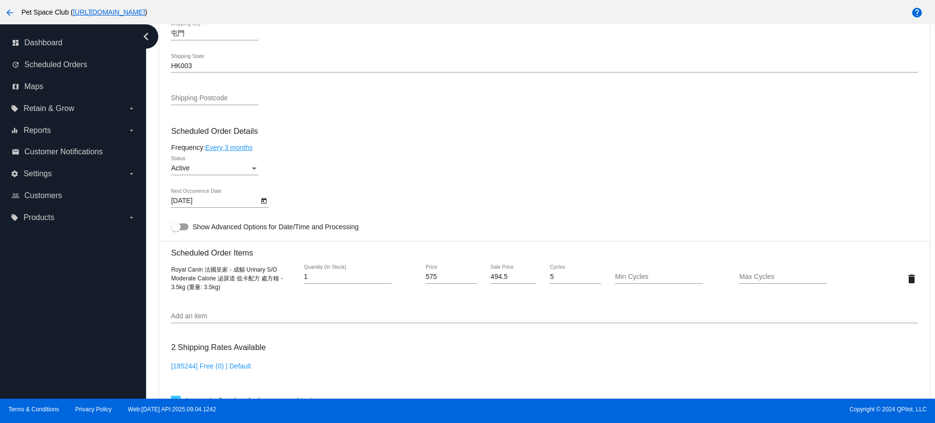
type input "[DATE]"
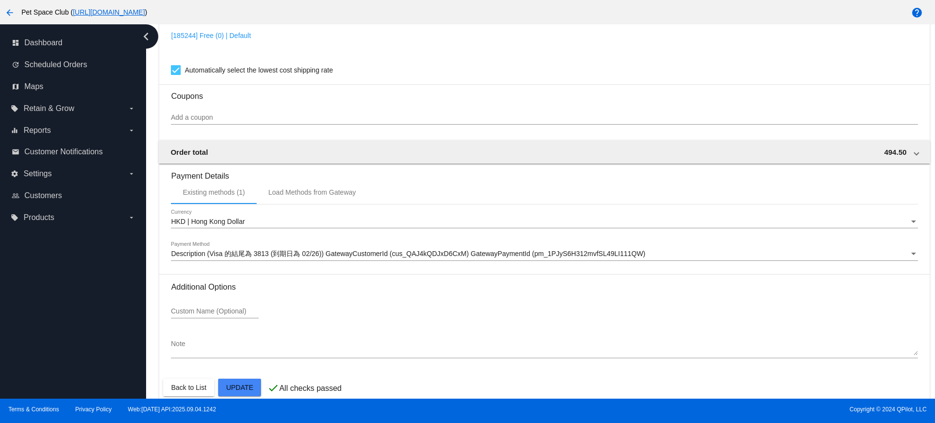
scroll to position [831, 0]
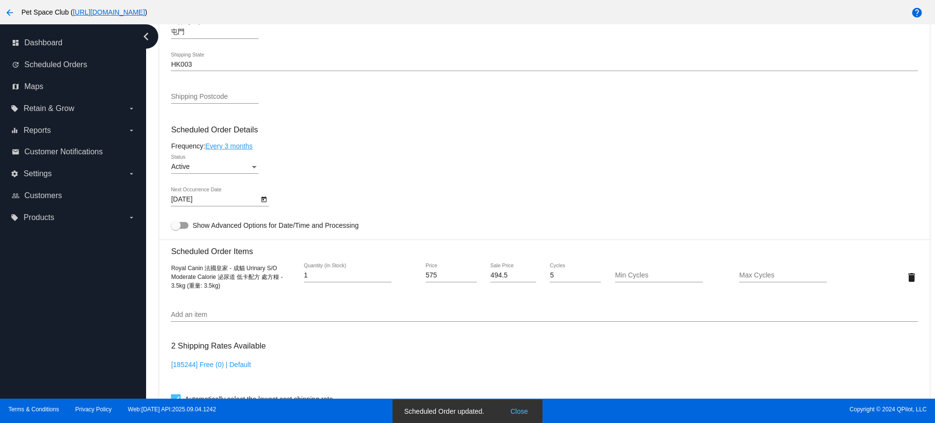
scroll to position [466, 0]
